Goal: Use online tool/utility: Utilize a website feature to perform a specific function

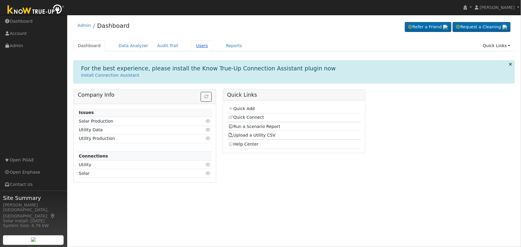
click at [192, 47] on link "Users" at bounding box center [202, 45] width 21 height 11
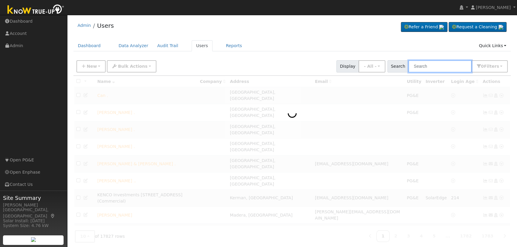
click at [429, 65] on input "text" at bounding box center [439, 66] width 63 height 12
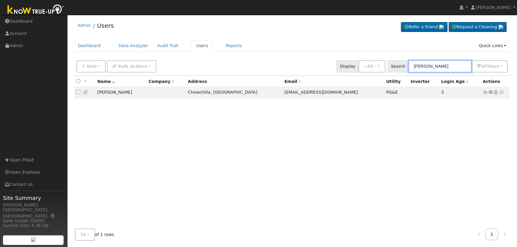
click at [419, 69] on input "[PERSON_NAME]" at bounding box center [439, 66] width 63 height 12
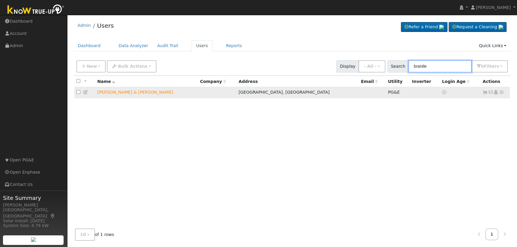
type input "brantle"
click at [501, 92] on icon at bounding box center [501, 92] width 5 height 4
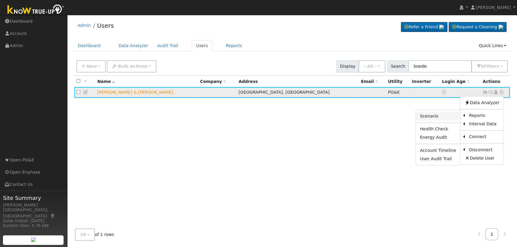
click at [442, 116] on link "Scenario" at bounding box center [438, 116] width 44 height 8
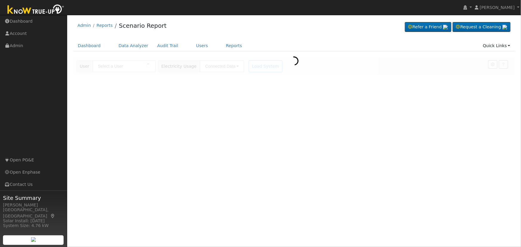
type input "[PERSON_NAME] & [PERSON_NAME]"
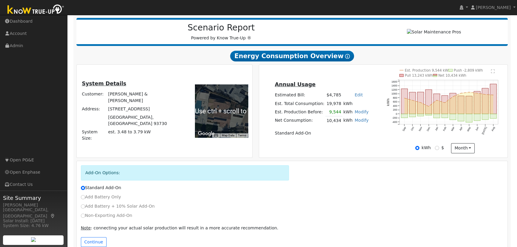
scroll to position [81, 0]
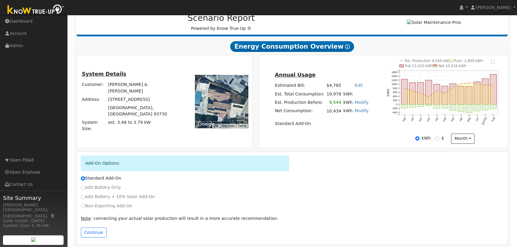
click at [91, 208] on label "Non-Exporting Add-On" at bounding box center [106, 206] width 51 height 6
click at [85, 208] on input "Non-Exporting Add-On" at bounding box center [83, 206] width 4 height 4
radio input "true"
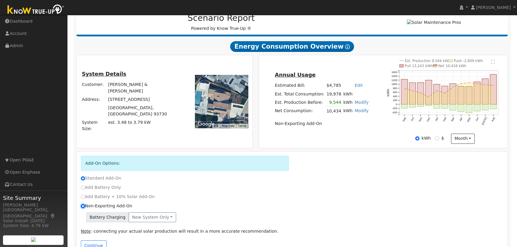
radio input "false"
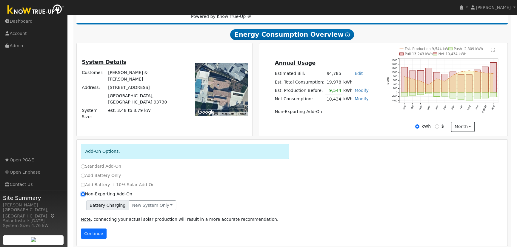
scroll to position [100, 0]
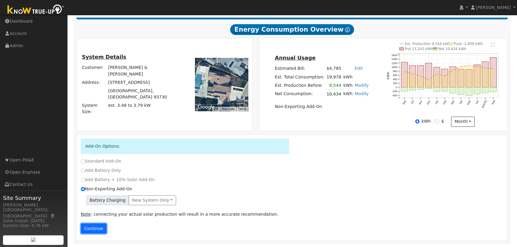
click at [95, 231] on button "Continue" at bounding box center [94, 228] width 26 height 10
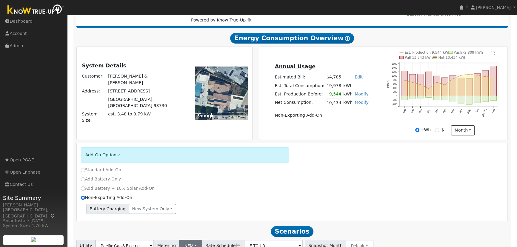
scroll to position [138, 0]
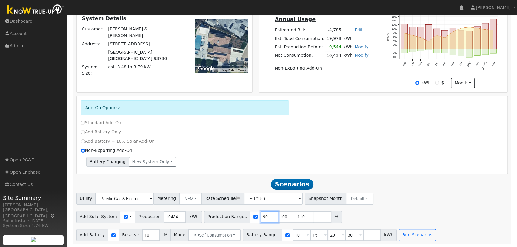
click at [260, 216] on input "90" at bounding box center [269, 217] width 18 height 12
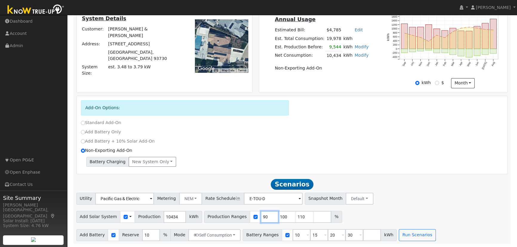
type input "100"
type input "110"
click at [260, 216] on input "100" at bounding box center [269, 217] width 18 height 12
type input "110"
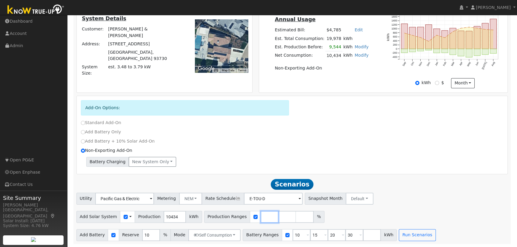
click at [260, 216] on input "number" at bounding box center [269, 217] width 18 height 12
type input "92"
click at [292, 235] on input "10" at bounding box center [301, 235] width 18 height 12
type input "15"
type input "20"
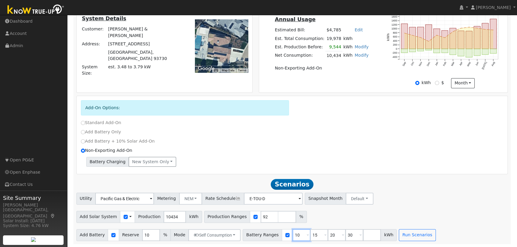
type input "30"
click at [292, 235] on input "15" at bounding box center [301, 235] width 18 height 12
type input "20"
type input "30"
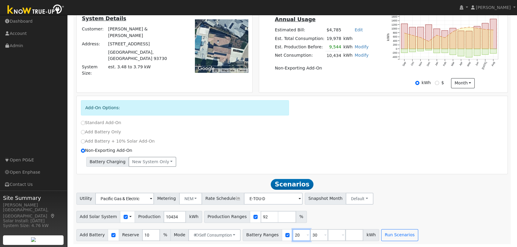
click at [292, 235] on input "20" at bounding box center [301, 235] width 18 height 12
type input "30"
click at [292, 235] on input "30" at bounding box center [301, 235] width 18 height 12
type input "13.5"
click at [142, 236] on input "10" at bounding box center [151, 235] width 18 height 12
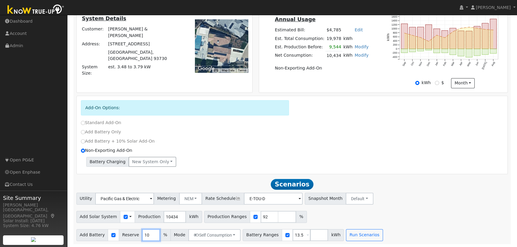
click at [142, 236] on input "10" at bounding box center [151, 235] width 18 height 12
type input "20"
click at [348, 234] on button "Run Scenarios" at bounding box center [364, 235] width 37 height 12
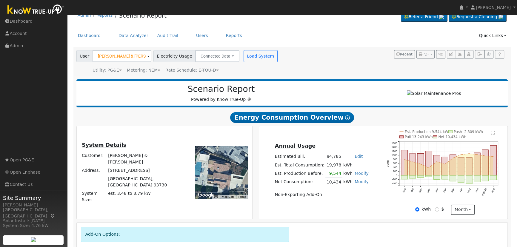
scroll to position [1, 0]
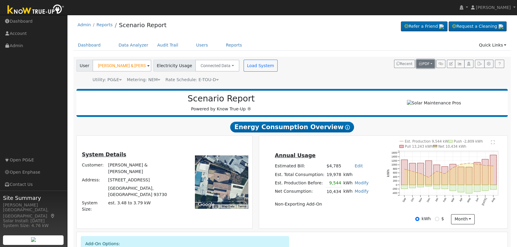
click at [428, 63] on span "PDF" at bounding box center [424, 64] width 11 height 4
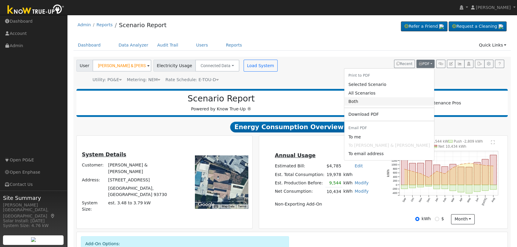
click at [384, 102] on link "Both" at bounding box center [389, 101] width 90 height 8
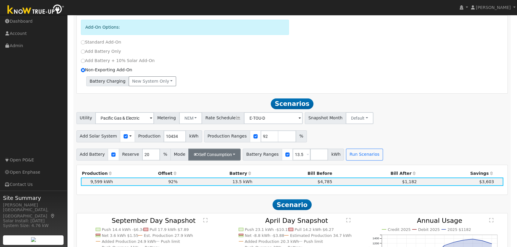
scroll to position [218, 0]
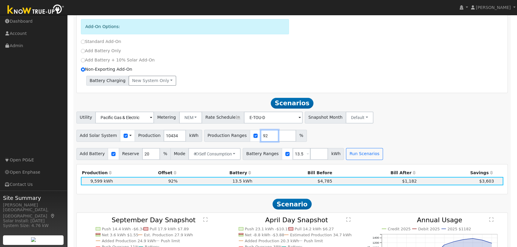
click at [260, 138] on input "92" at bounding box center [269, 136] width 18 height 12
type input "92.05"
click at [346, 155] on button "Run Scenarios" at bounding box center [364, 154] width 37 height 12
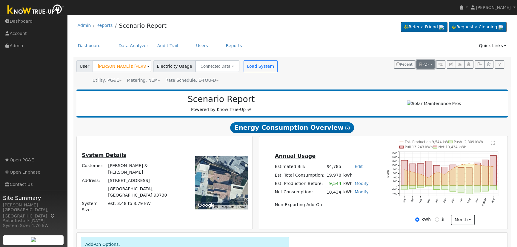
click at [428, 63] on span "PDF" at bounding box center [424, 64] width 11 height 4
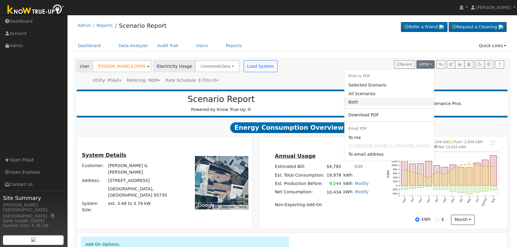
click at [393, 104] on link "Both" at bounding box center [389, 102] width 90 height 8
